Goal: Information Seeking & Learning: Learn about a topic

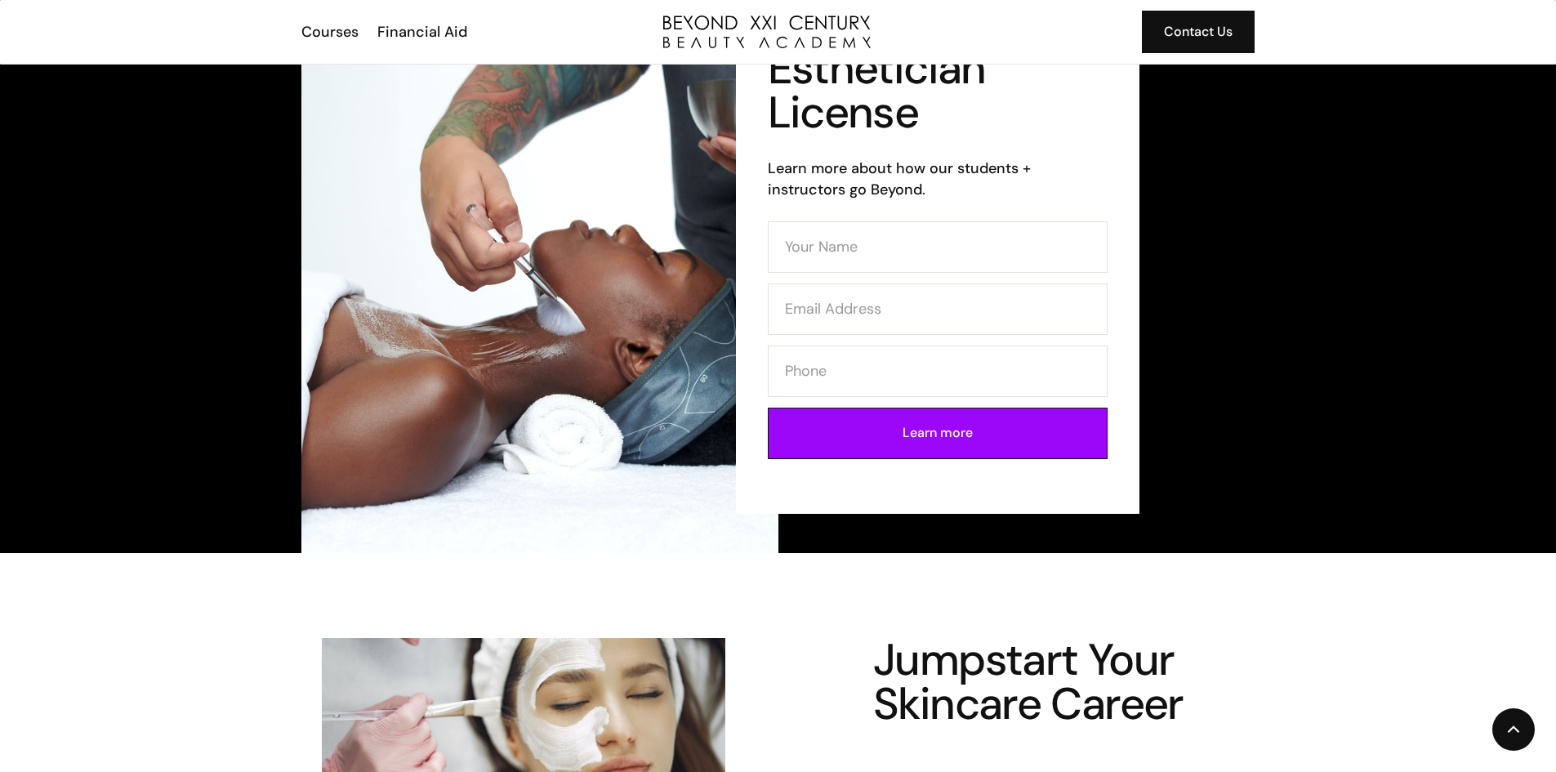
scroll to position [163, 0]
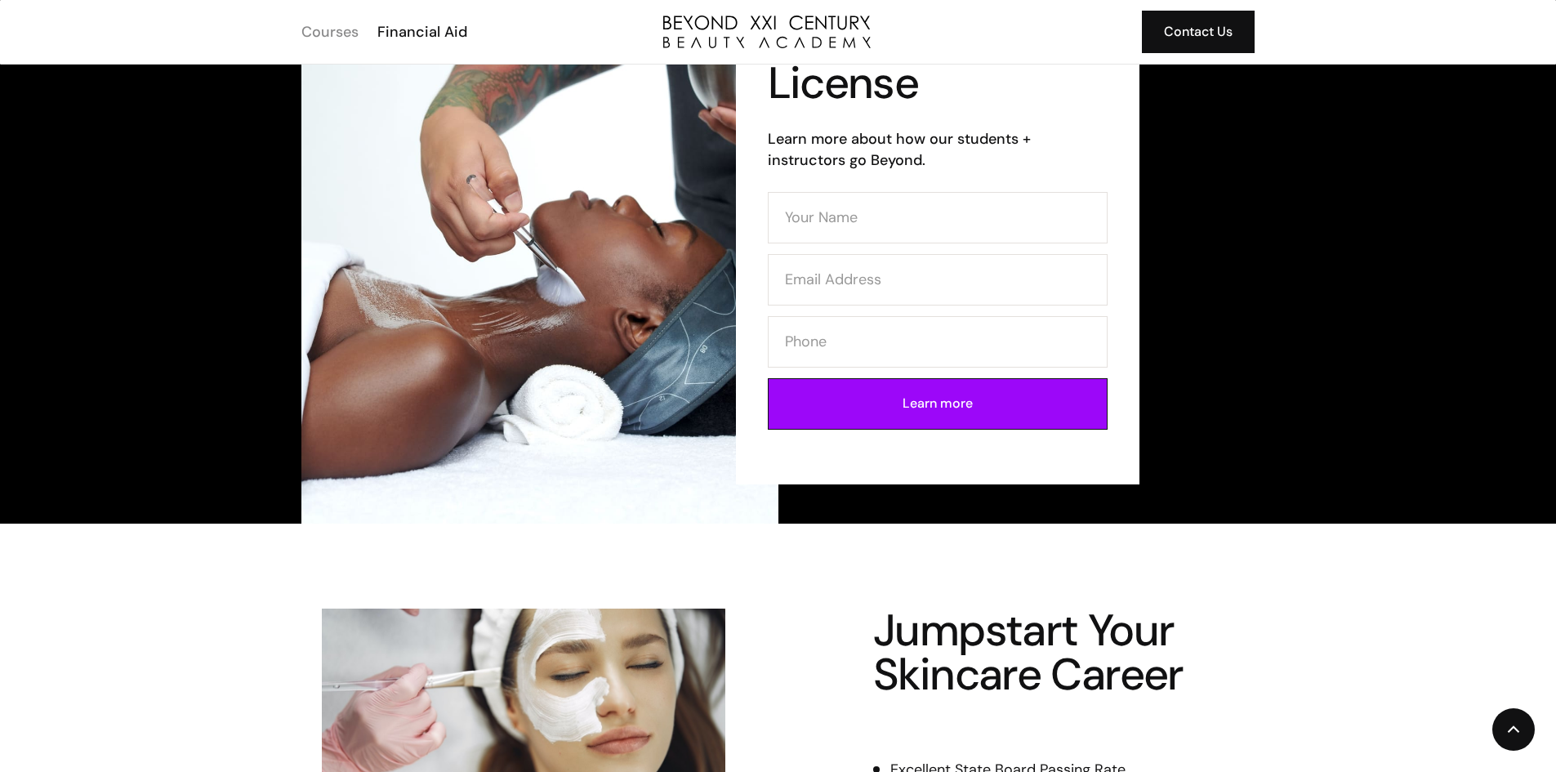
click at [326, 31] on div "Courses" at bounding box center [329, 31] width 57 height 21
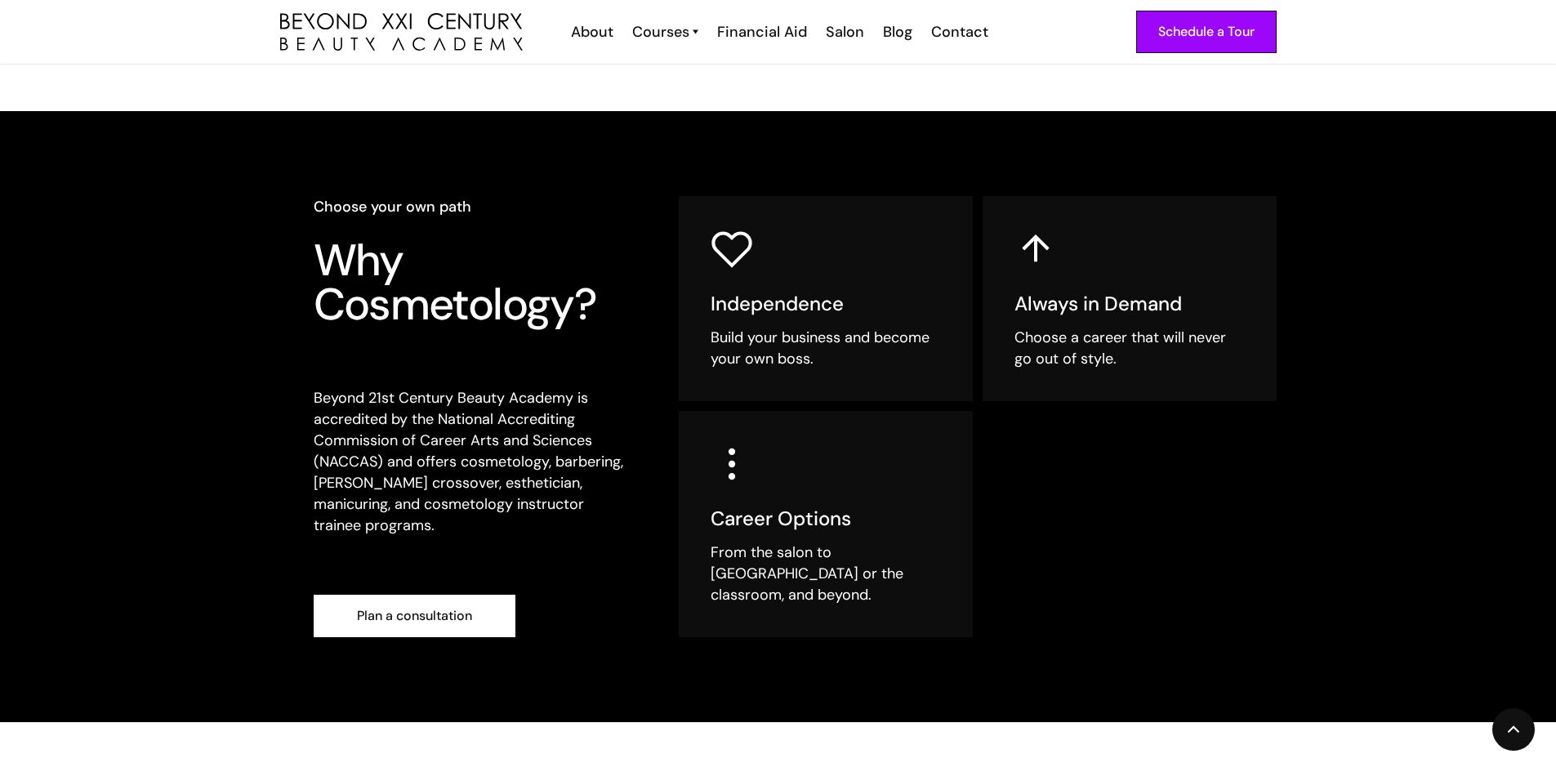
scroll to position [327, 0]
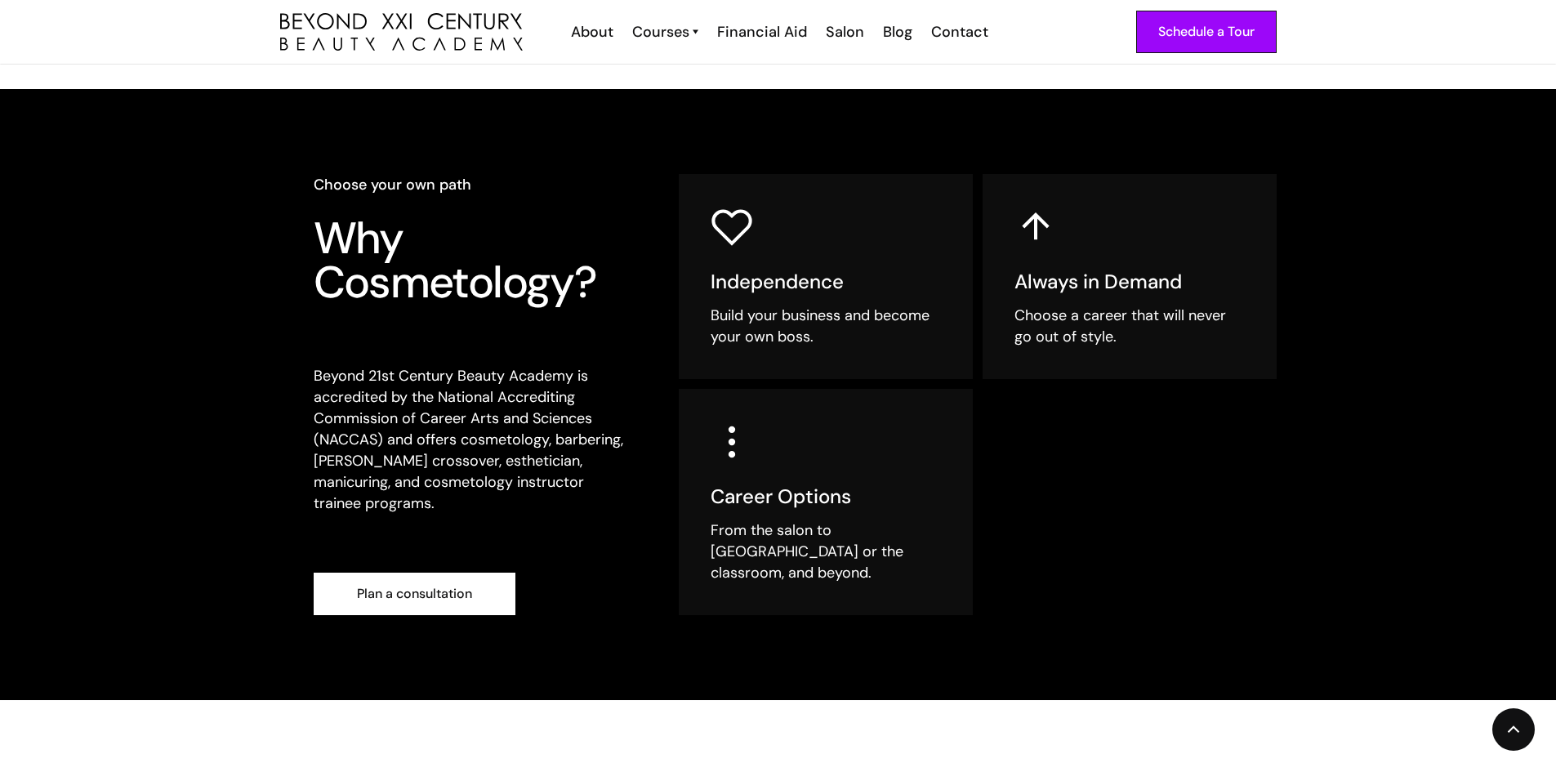
click at [759, 496] on h5 "Career Options" at bounding box center [825, 496] width 230 height 24
click at [728, 443] on img at bounding box center [731, 442] width 42 height 42
drag, startPoint x: 975, startPoint y: 553, endPoint x: 794, endPoint y: 563, distance: 181.5
click at [968, 554] on div "Independence Build your business and become your own boss. Always in Demand Cho…" at bounding box center [978, 394] width 598 height 441
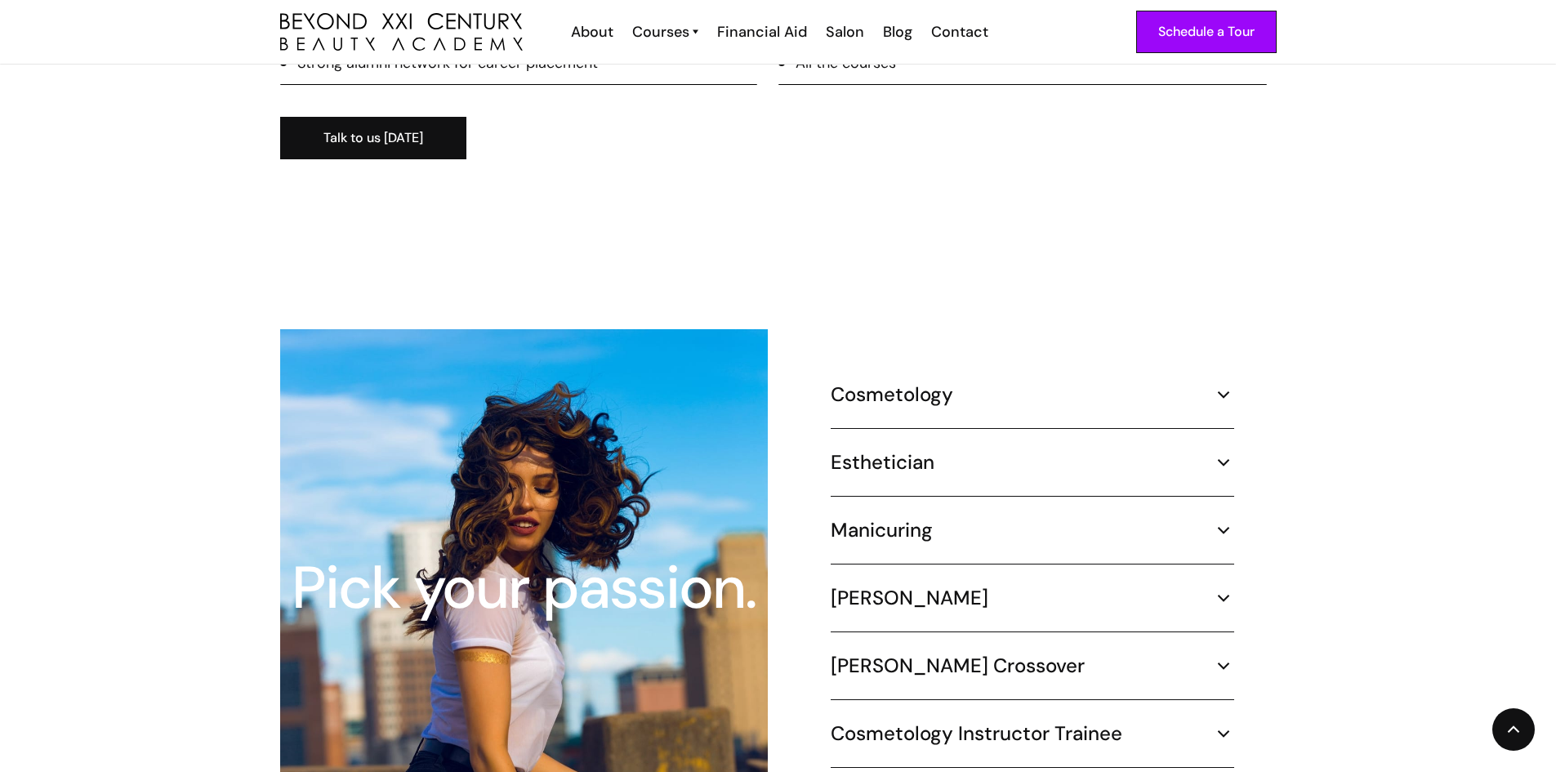
scroll to position [1508, 0]
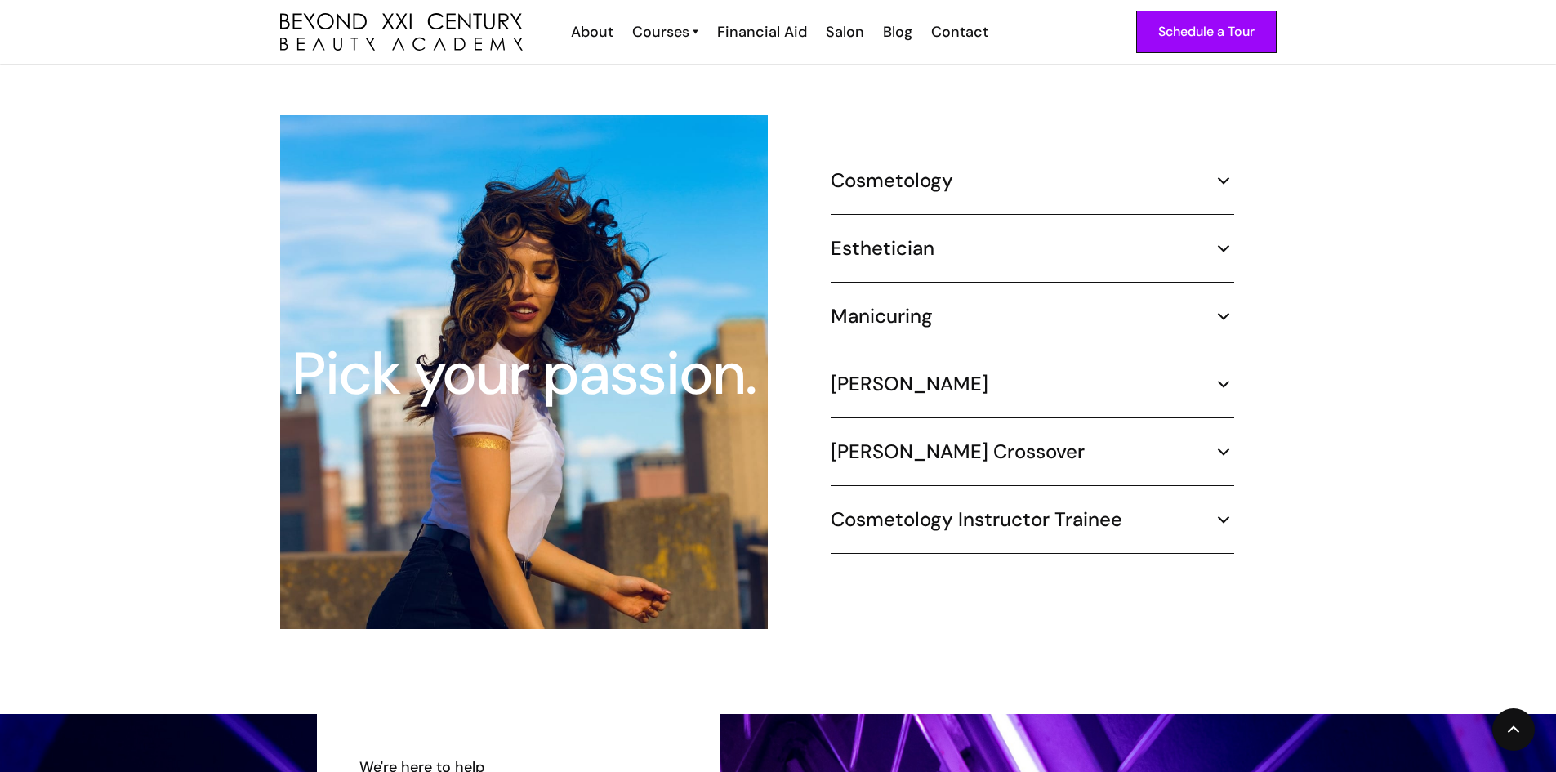
click at [939, 236] on div "Esthetician" at bounding box center [1031, 248] width 403 height 24
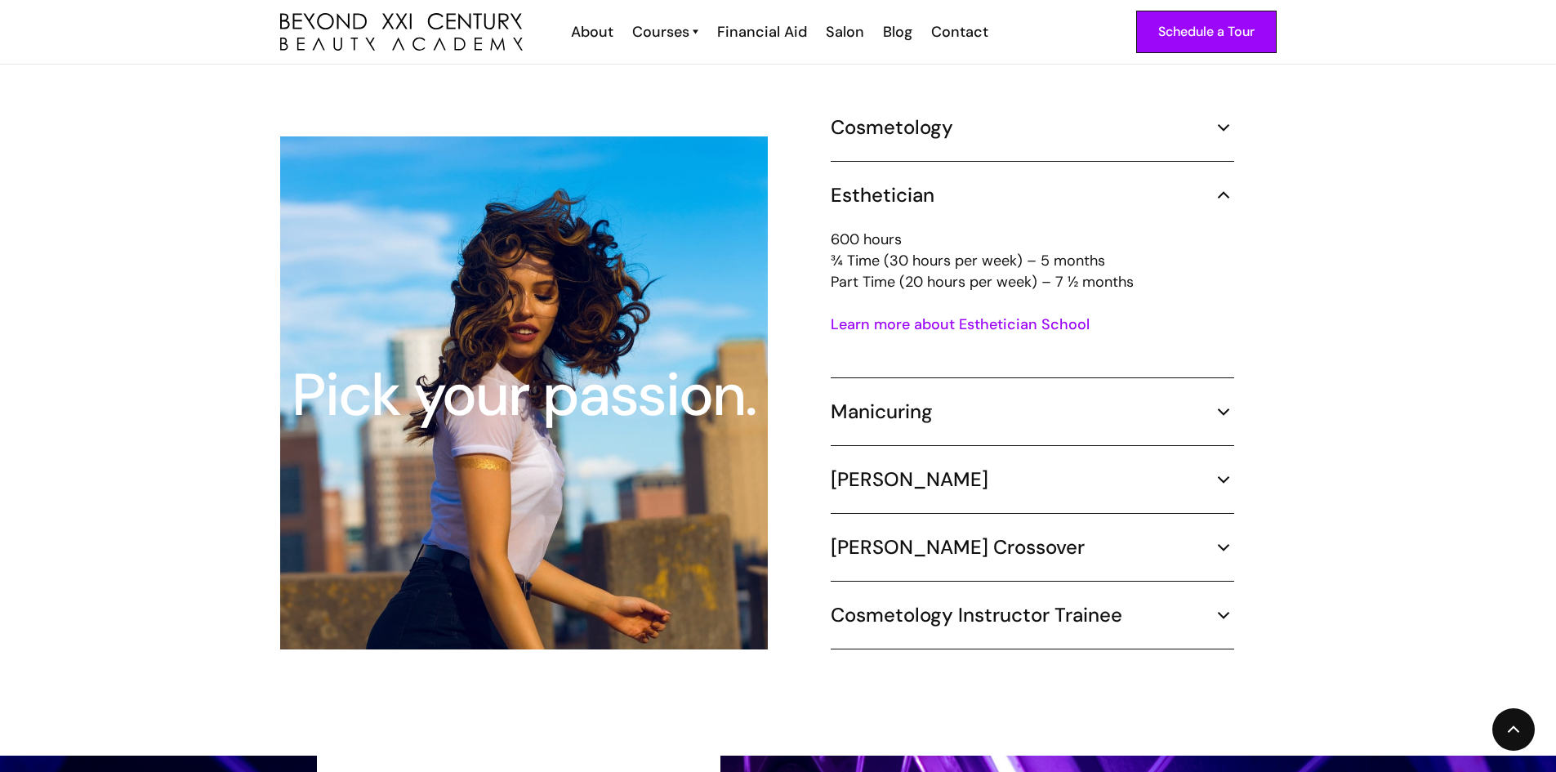
click at [1426, 278] on div "Pick your passion. Cosmetology 1000 hours ¾ Time (30 hours per week) – 8.3 mont…" at bounding box center [778, 392] width 1556 height 725
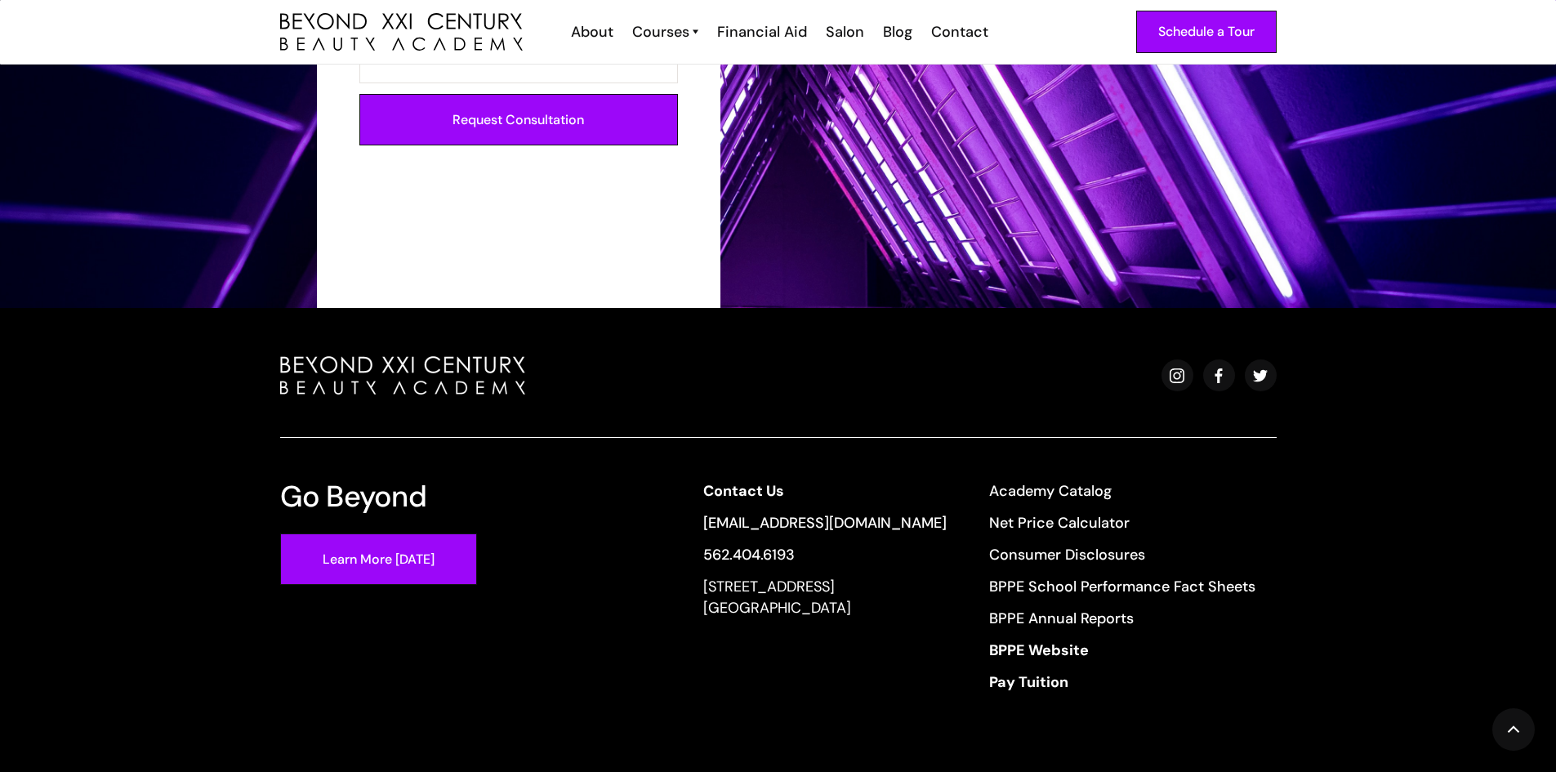
scroll to position [2569, 0]
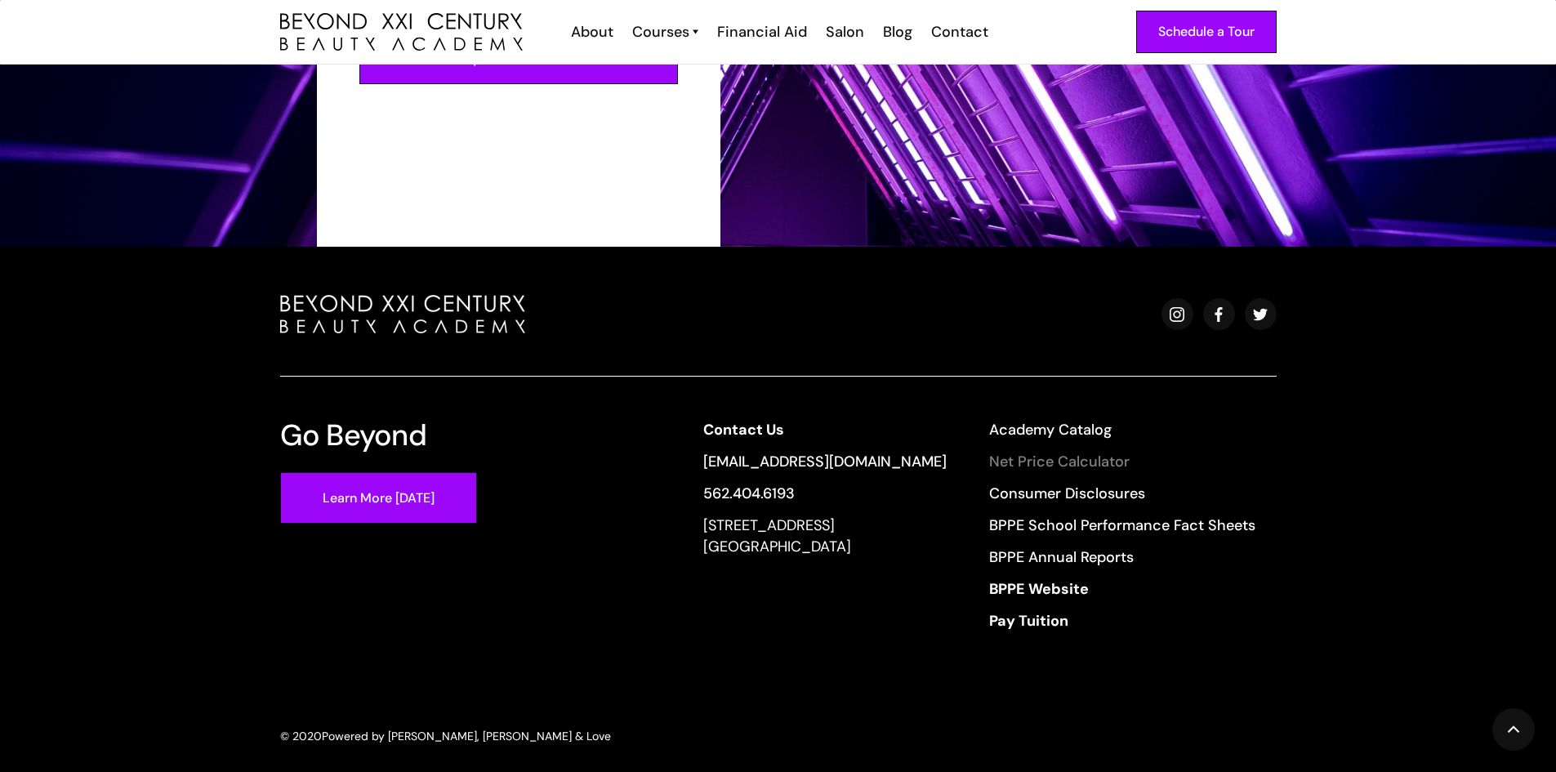
click at [1068, 451] on link "Net Price Calculator" at bounding box center [1122, 461] width 266 height 21
click at [1052, 419] on link "Academy Catalog" at bounding box center [1122, 429] width 266 height 21
